Goal: Entertainment & Leisure: Consume media (video, audio)

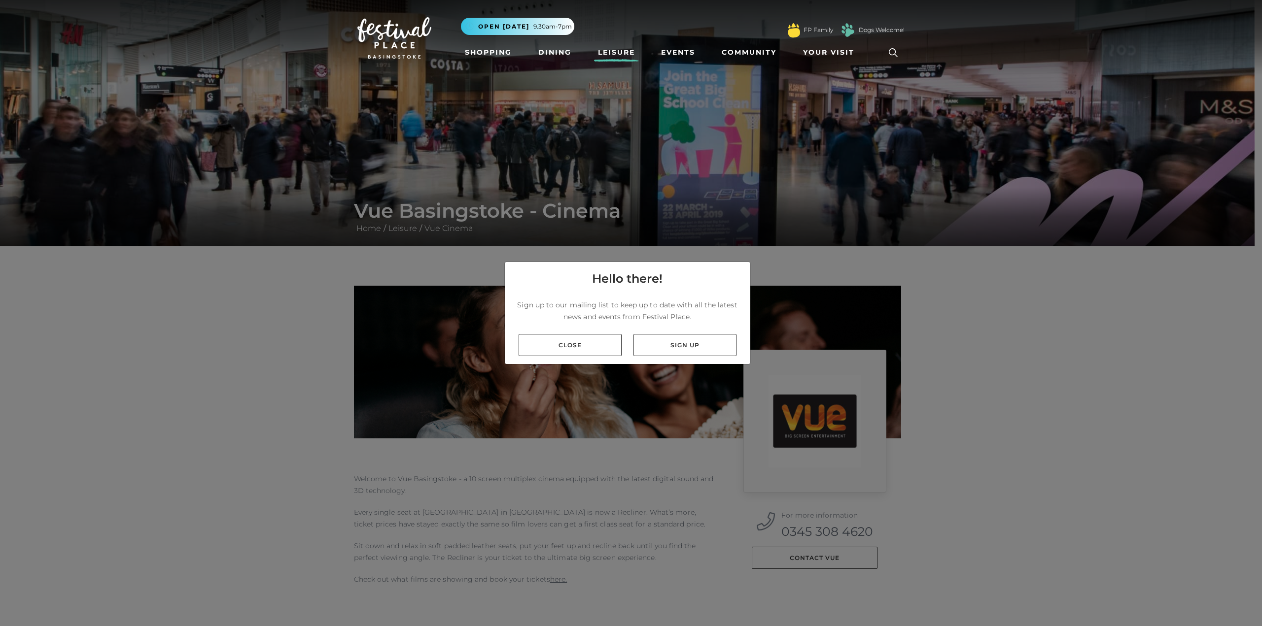
click at [583, 347] on link "Close" at bounding box center [569, 345] width 103 height 22
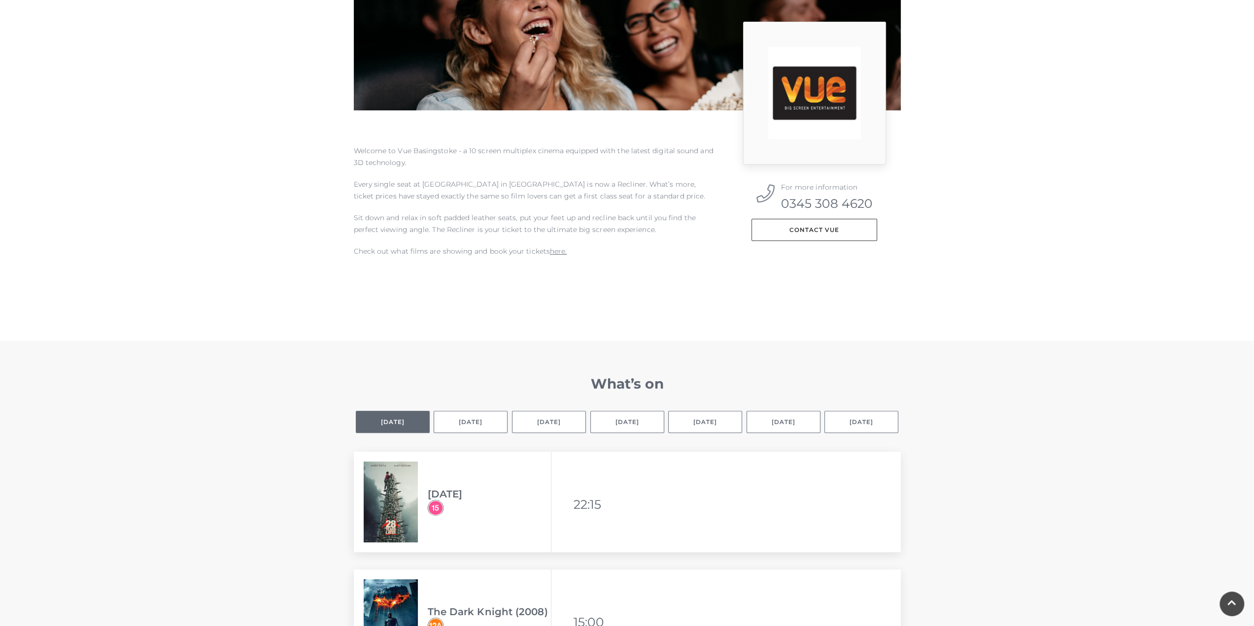
scroll to position [493, 0]
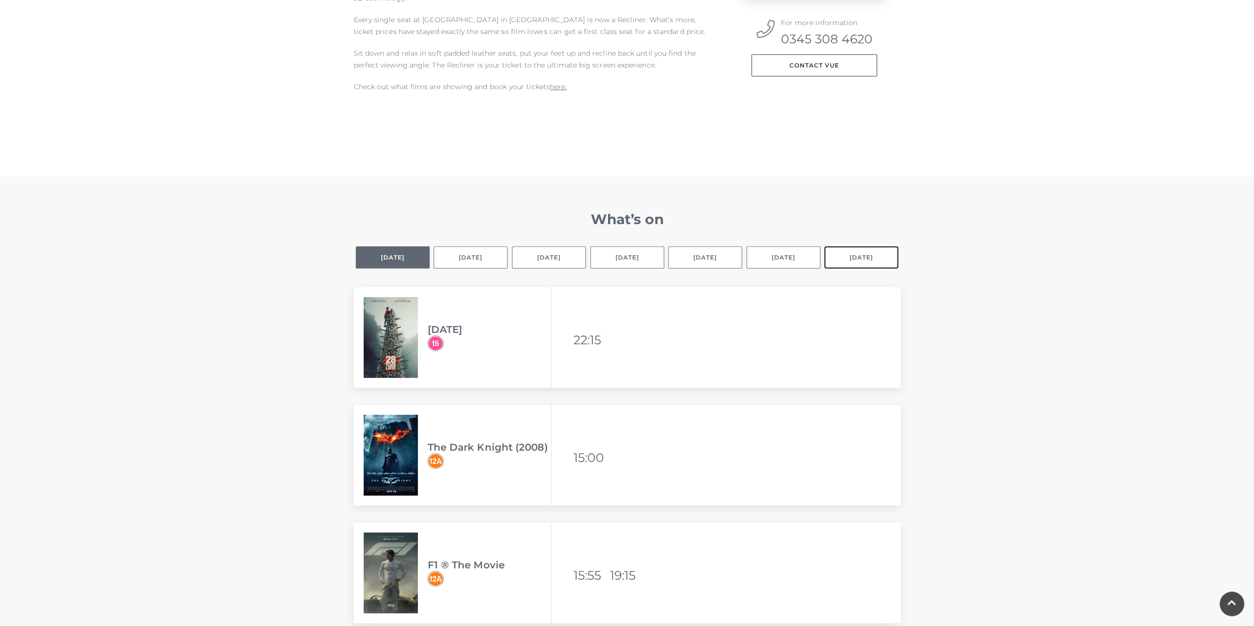
click at [884, 254] on button "[DATE]" at bounding box center [861, 257] width 74 height 22
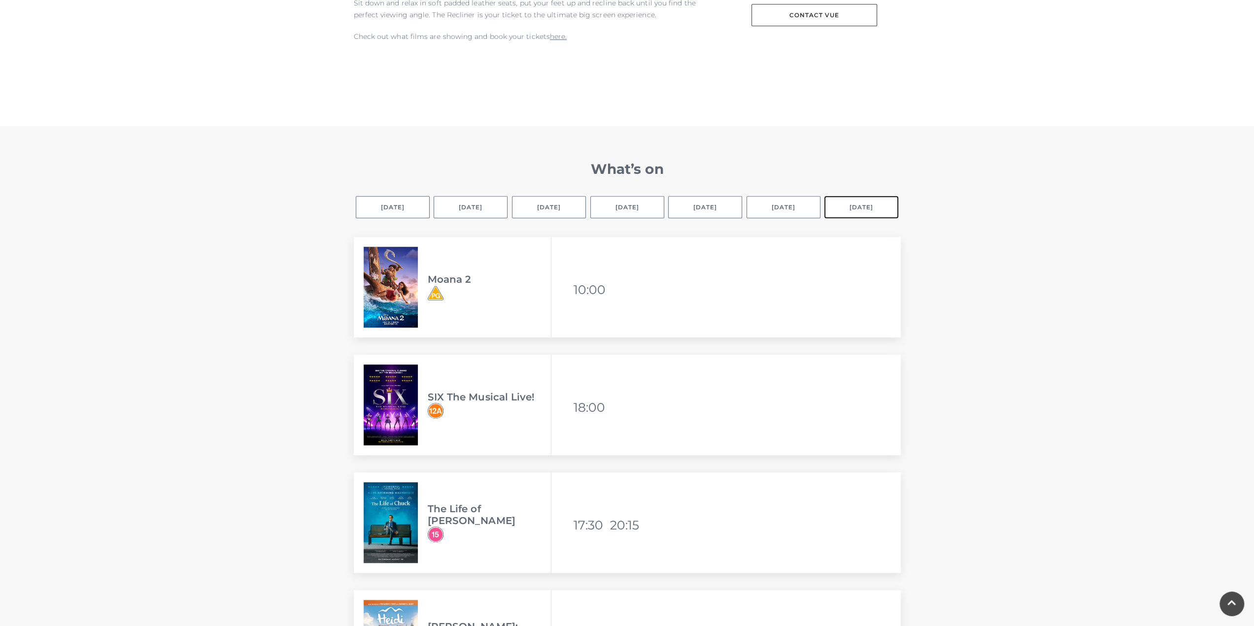
scroll to position [542, 0]
click at [642, 207] on button "[DATE]" at bounding box center [627, 208] width 74 height 22
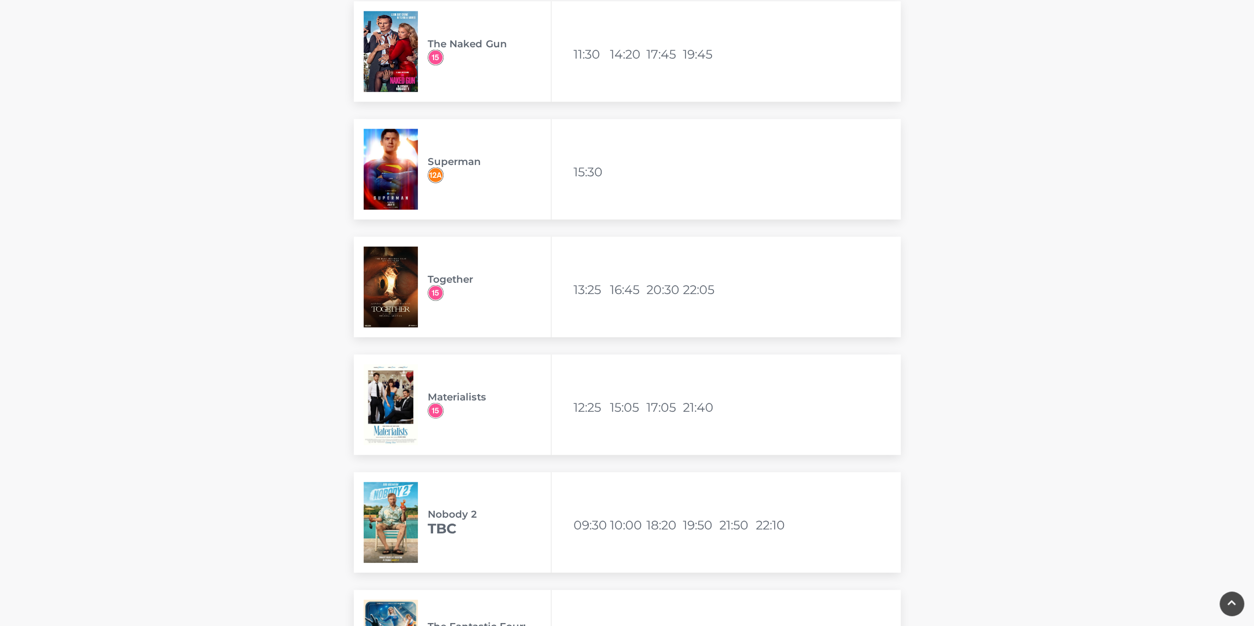
scroll to position [2316, 0]
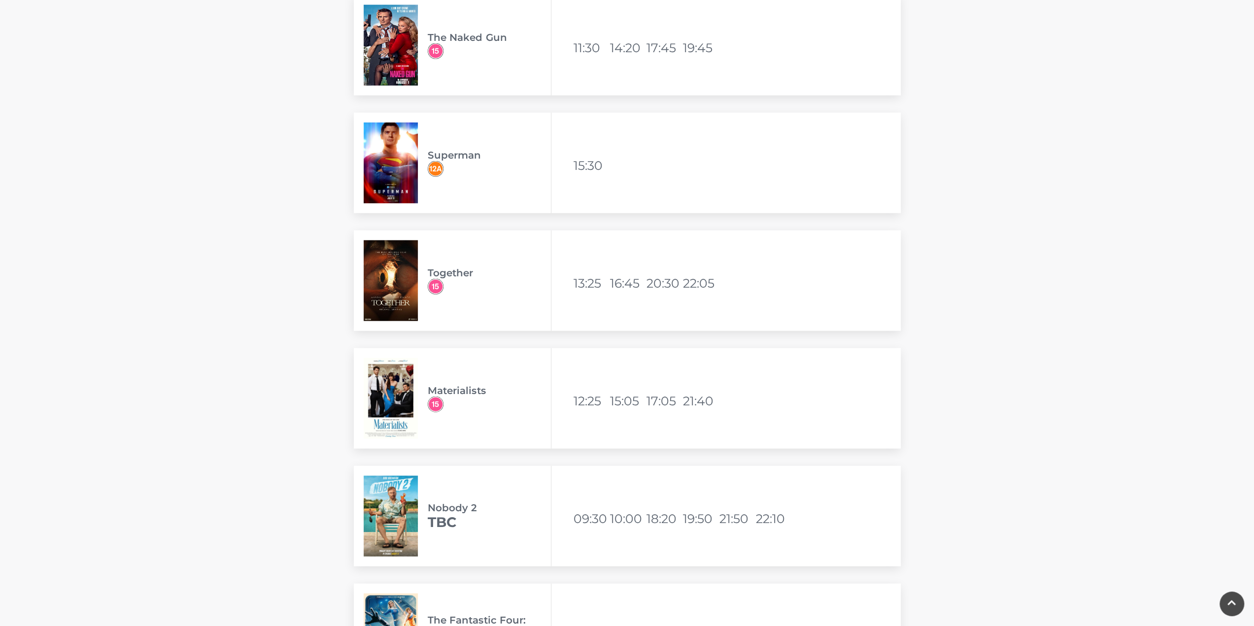
click at [448, 391] on h3 "Materialists" at bounding box center [489, 391] width 123 height 12
click at [395, 396] on img at bounding box center [391, 398] width 54 height 81
click at [398, 422] on img at bounding box center [391, 398] width 54 height 81
click at [435, 403] on img at bounding box center [436, 405] width 16 height 16
click at [442, 395] on h3 "Materialists" at bounding box center [489, 391] width 123 height 12
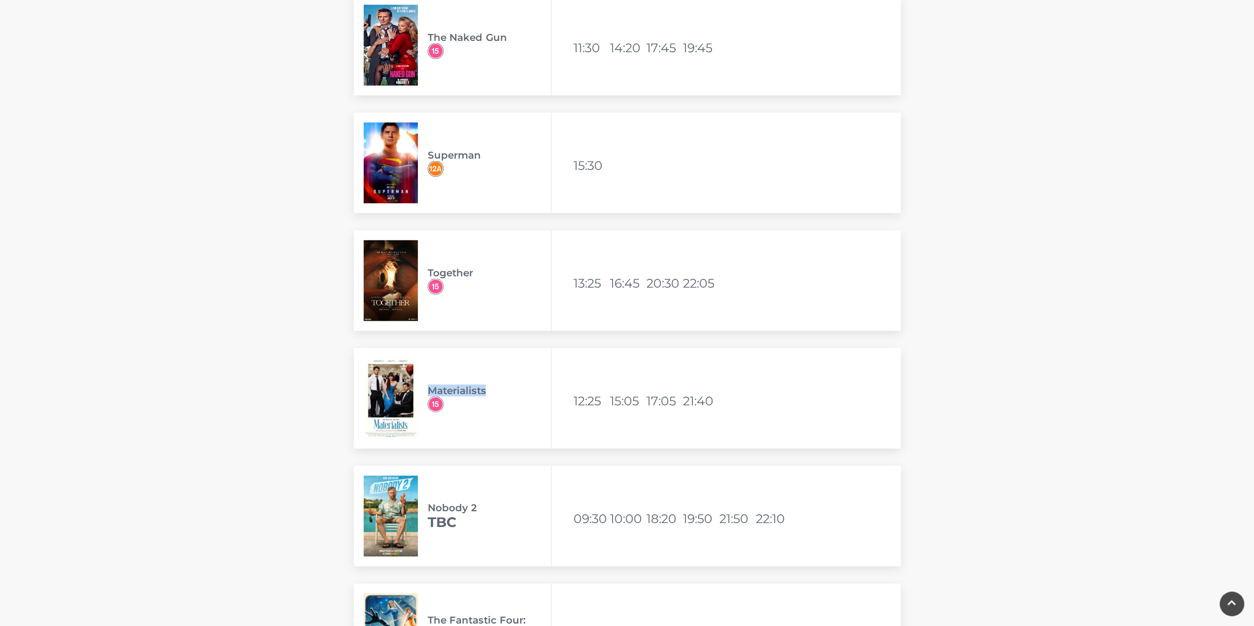
click at [443, 395] on h3 "Materialists" at bounding box center [489, 391] width 123 height 12
click at [444, 396] on h3 "Materialists" at bounding box center [489, 391] width 123 height 12
